Goal: Information Seeking & Learning: Learn about a topic

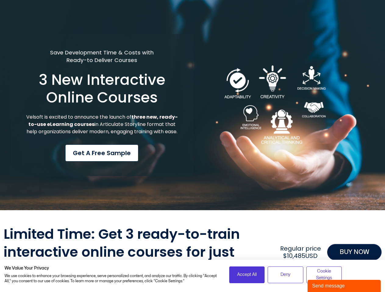
click at [192, 146] on div "Save Development Time & Costs with Ready-to Deliver Courses 3 New Interactive O…" at bounding box center [102, 105] width 182 height 143
click at [247, 275] on span "Accept All" at bounding box center [246, 275] width 19 height 7
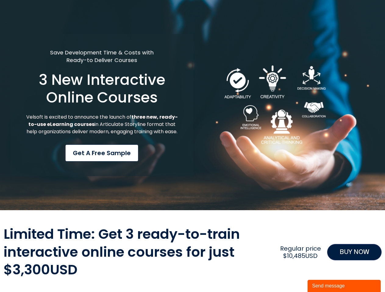
click at [285, 275] on div "Limited Time: Get 3 ready-to-train interactive online courses for just $3,300US…" at bounding box center [193, 253] width 378 height 54
click at [324, 275] on div "Limited Time: Get 3 ready-to-train interactive online courses for just $3,300US…" at bounding box center [193, 253] width 378 height 54
click at [344, 286] on div "Send message" at bounding box center [344, 286] width 64 height 7
